Goal: Task Accomplishment & Management: Use online tool/utility

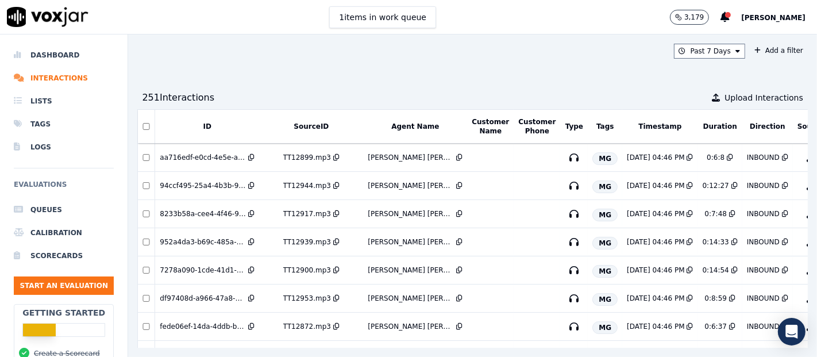
scroll to position [0, 72]
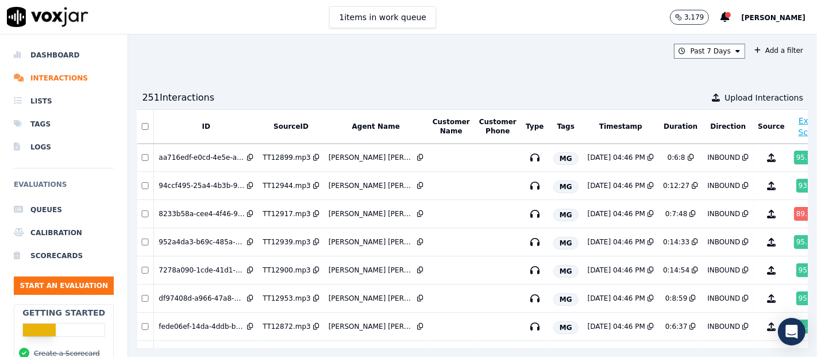
scroll to position [0, 33]
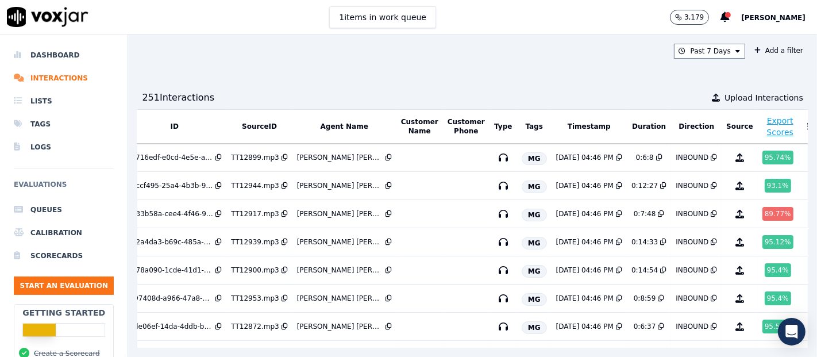
click at [763, 131] on button "Export Scores" at bounding box center [780, 126] width 34 height 23
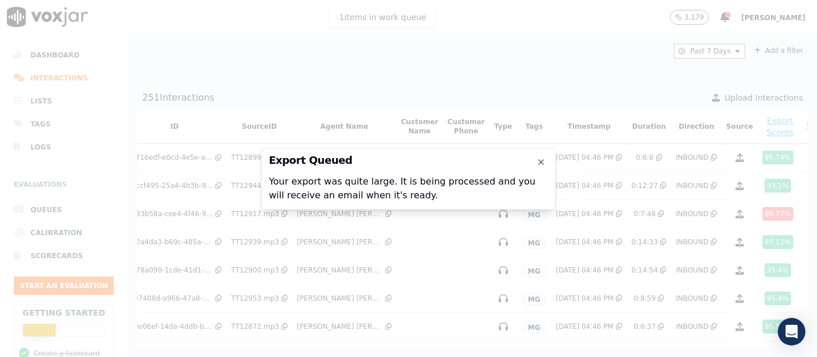
click at [542, 167] on div "Export Queued Your export was quite large. It is being processed and you will r…" at bounding box center [408, 179] width 294 height 62
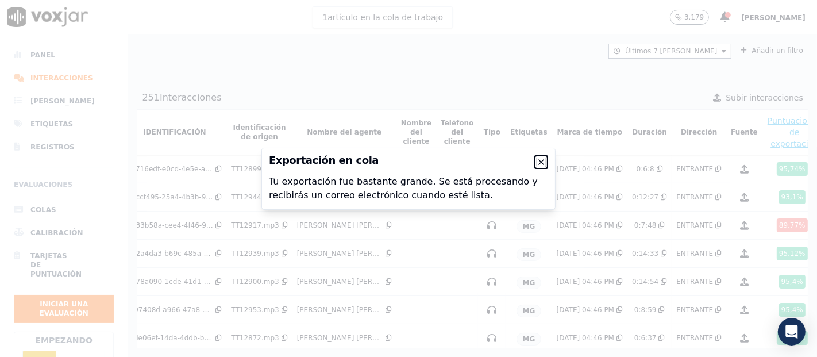
click at [538, 158] on icon "button" at bounding box center [540, 161] width 9 height 9
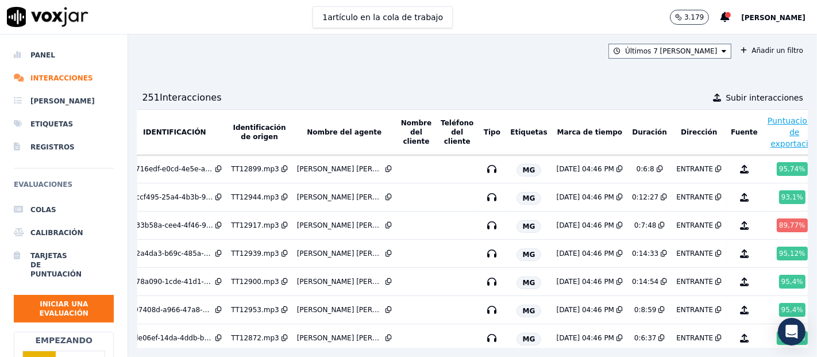
scroll to position [0, 52]
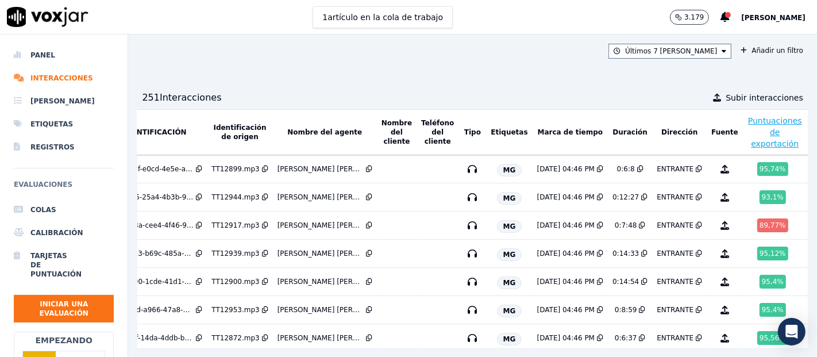
click at [711, 131] on font "Fuente" at bounding box center [724, 132] width 27 height 8
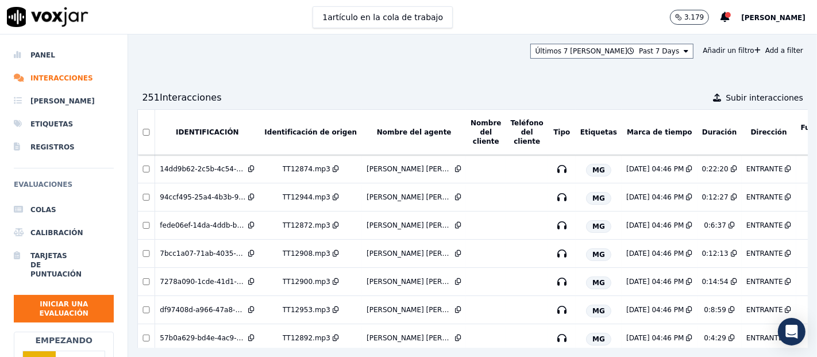
scroll to position [0, 98]
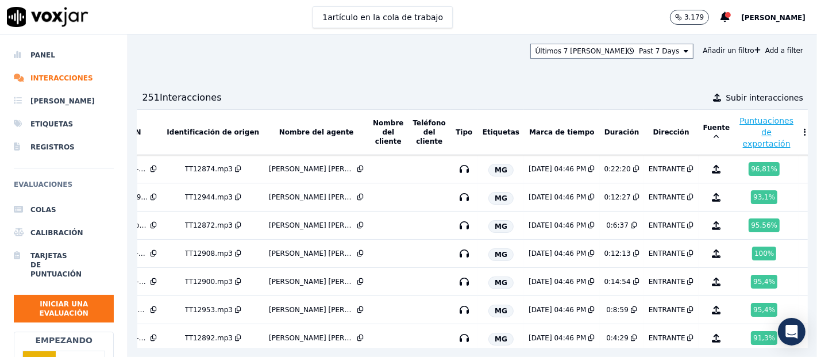
click at [804, 134] on icon at bounding box center [805, 132] width 2 height 8
click at [739, 118] on font "Puntuaciones de exportación" at bounding box center [766, 132] width 54 height 32
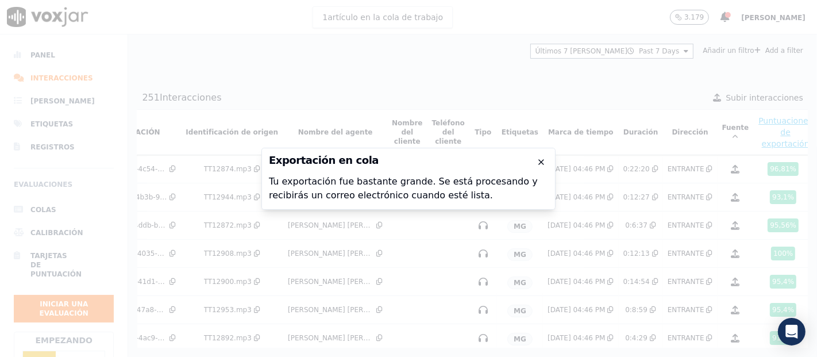
click at [540, 162] on icon "button" at bounding box center [540, 161] width 9 height 9
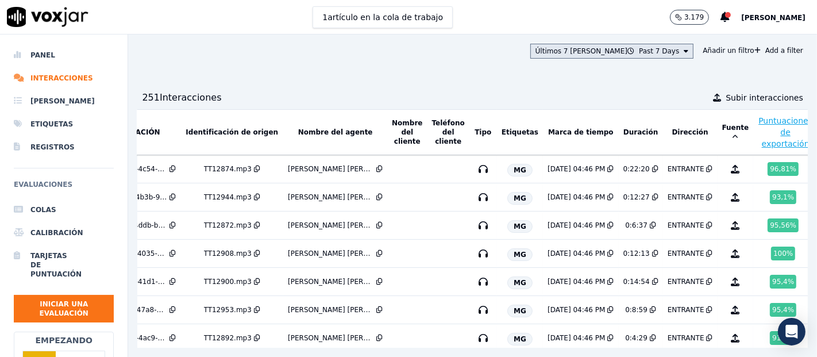
click at [655, 56] on button "Últimos 7 días Past 7 Days" at bounding box center [612, 51] width 164 height 15
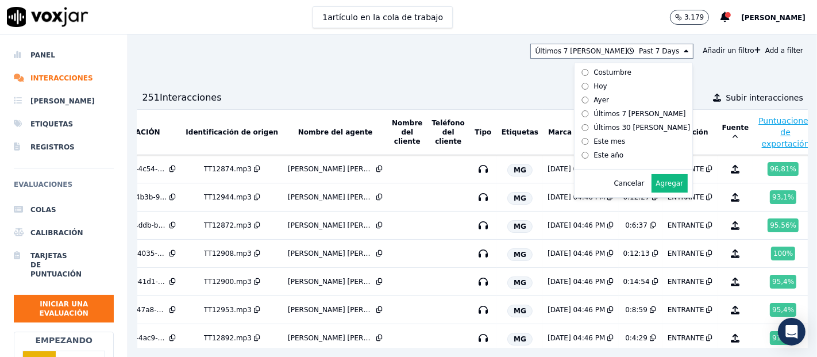
click at [776, 79] on div "Últimos 7 días Past 7 Days Costumbre Hoy Ayer Últimos 7 días Últimos 30 días Es…" at bounding box center [472, 195] width 689 height 322
